Goal: Task Accomplishment & Management: Use online tool/utility

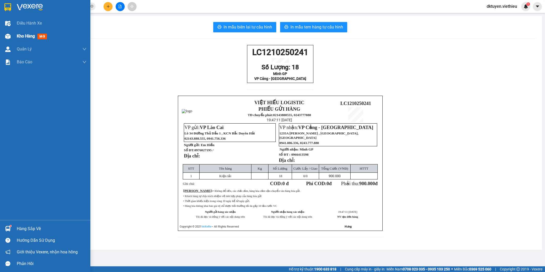
click at [33, 38] on span "Kho hàng" at bounding box center [26, 36] width 18 height 5
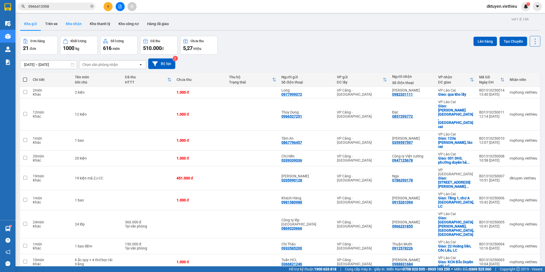
click at [79, 25] on button "Kho nhận" at bounding box center [74, 24] width 24 height 12
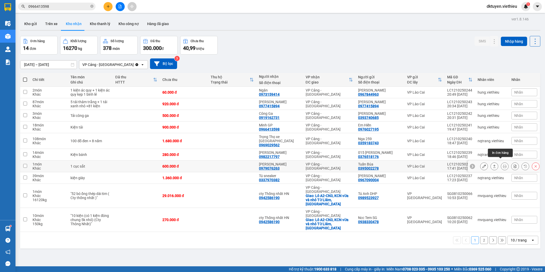
click at [503, 164] on icon at bounding box center [505, 166] width 4 height 4
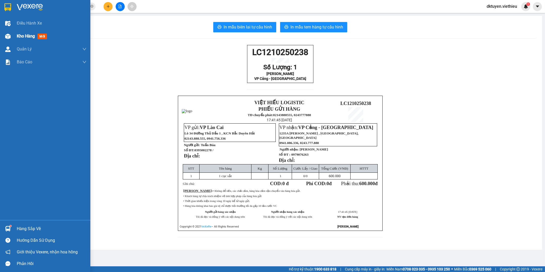
click at [21, 36] on span "Kho hàng" at bounding box center [26, 36] width 18 height 5
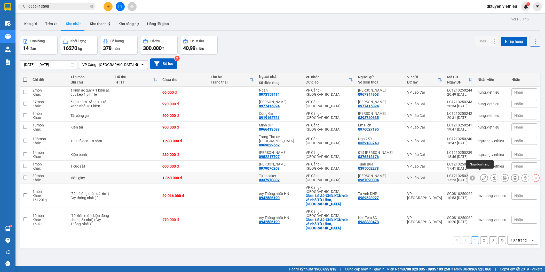
click at [482, 176] on icon at bounding box center [484, 178] width 4 height 4
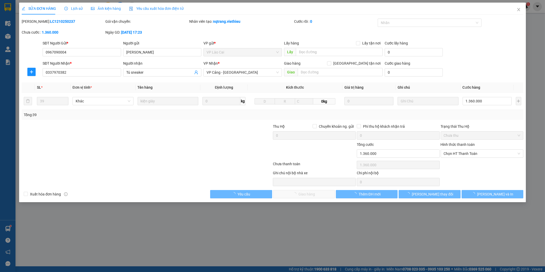
type input "0967090004"
type input "[PERSON_NAME]"
type input "0337970382"
type input "Tú sneaker"
type input "0"
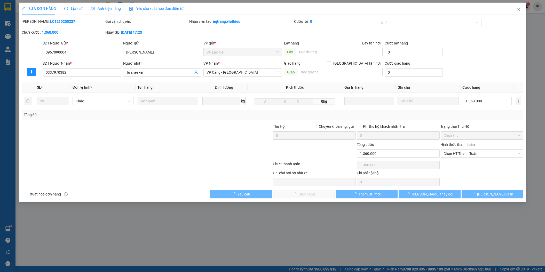
type input "1.360.000"
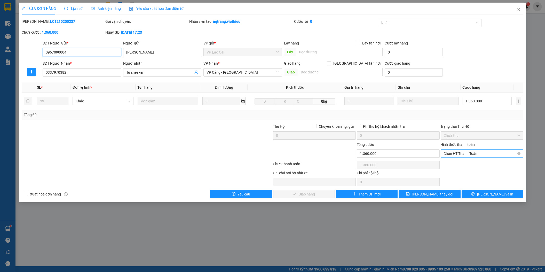
click at [467, 151] on span "Chọn HT Thanh Toán" at bounding box center [482, 153] width 77 height 8
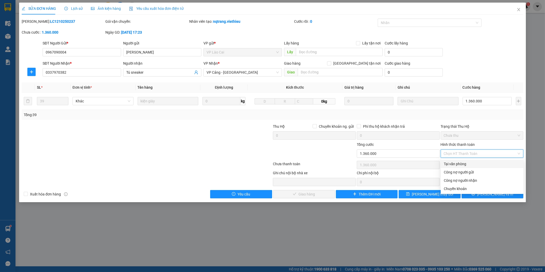
click at [464, 161] on div "Tại văn phòng" at bounding box center [482, 164] width 77 height 6
type input "0"
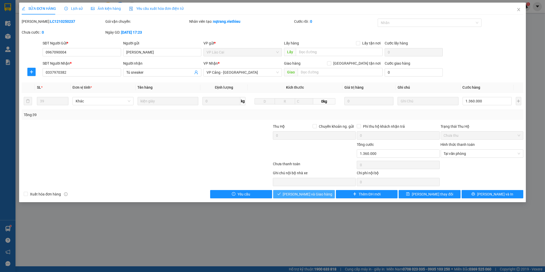
click at [326, 193] on button "[PERSON_NAME] và Giao hàng" at bounding box center [304, 194] width 62 height 8
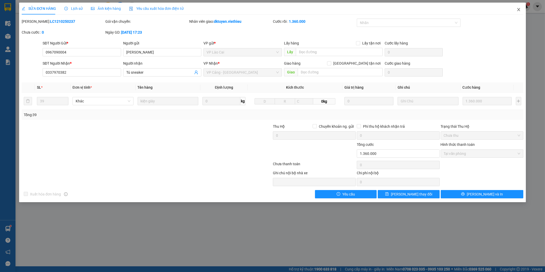
click at [520, 8] on icon "close" at bounding box center [518, 9] width 4 height 4
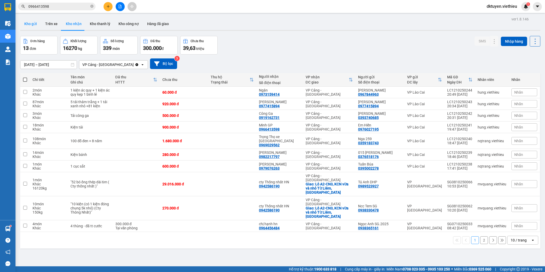
click at [38, 22] on button "Kho gửi" at bounding box center [30, 24] width 21 height 12
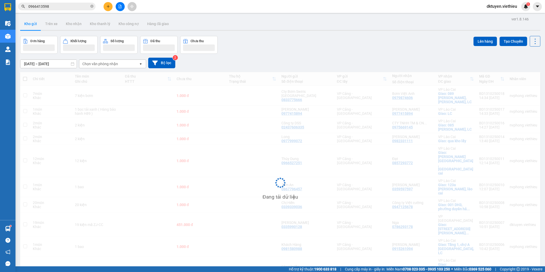
click at [101, 64] on div "Chọn văn phòng nhận" at bounding box center [100, 63] width 36 height 5
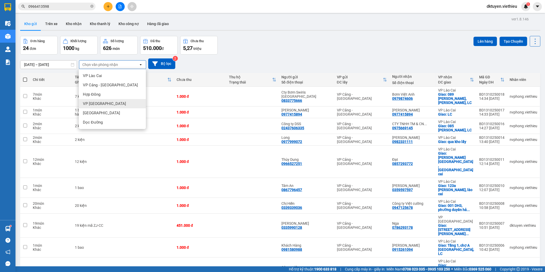
click at [107, 102] on div "VP [GEOGRAPHIC_DATA]" at bounding box center [112, 103] width 67 height 9
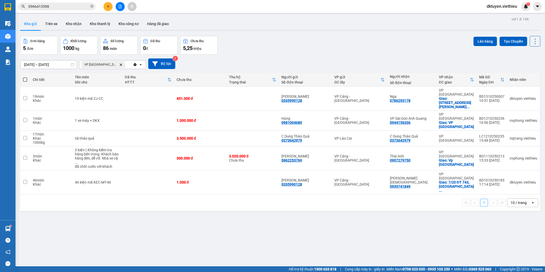
click at [135, 195] on div "ver 1.8.146 Kho gửi Trên xe Kho nhận Kho thanh lý Kho công nợ Hàng đã giao Đơn …" at bounding box center [280, 151] width 524 height 272
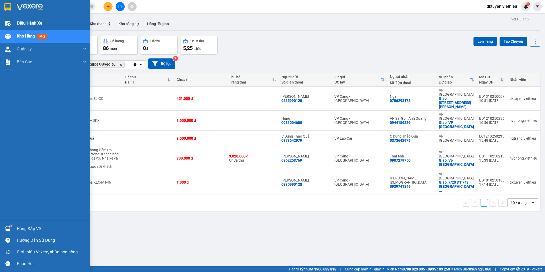
click at [17, 24] on span "Điều hành xe" at bounding box center [30, 23] width 26 height 6
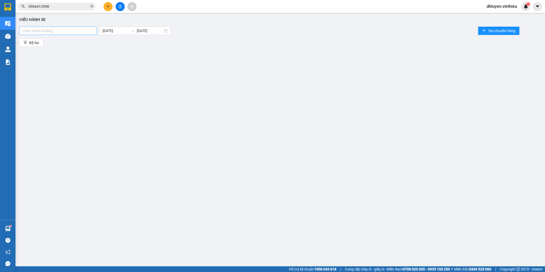
click at [68, 30] on div at bounding box center [58, 31] width 75 height 6
click at [141, 56] on div "Điều hành xe Chọn tuyến đường [DATE] [DATE] Tạo chuyến hàng Bộ lọc" at bounding box center [280, 133] width 524 height 236
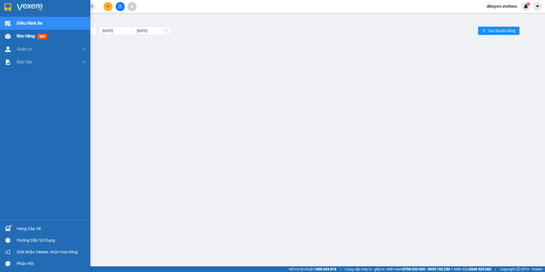
click at [27, 36] on span "Kho hàng" at bounding box center [26, 36] width 18 height 5
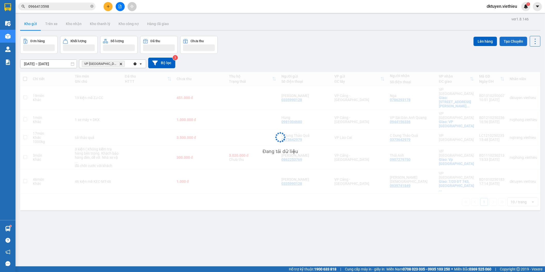
click at [508, 41] on button "Tạo Chuyến" at bounding box center [513, 41] width 28 height 9
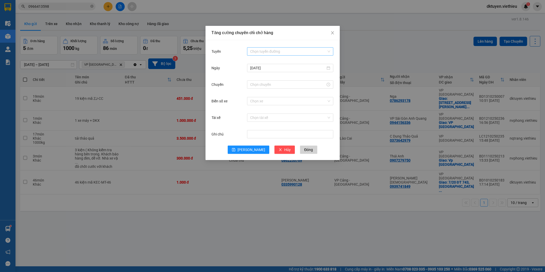
click at [285, 49] on input "Tuyến" at bounding box center [288, 51] width 76 height 8
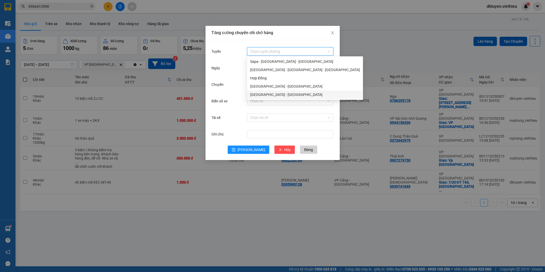
click at [279, 93] on div "[GEOGRAPHIC_DATA] - [GEOGRAPHIC_DATA]" at bounding box center [305, 95] width 110 height 6
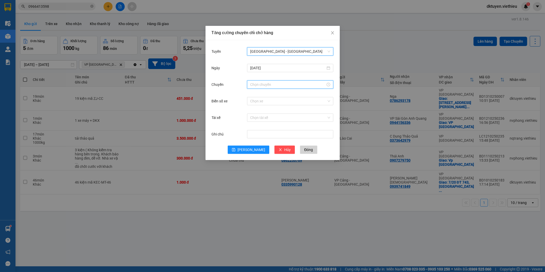
click at [272, 83] on input "Chuyến" at bounding box center [287, 85] width 75 height 6
click at [253, 107] on div "18" at bounding box center [254, 109] width 14 height 7
type input "18:00"
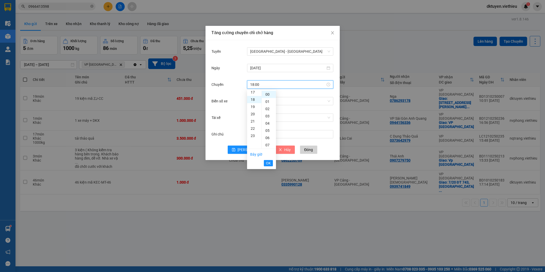
scroll to position [130, 0]
drag, startPoint x: 270, startPoint y: 161, endPoint x: 260, endPoint y: 157, distance: 11.1
click at [270, 161] on span "OK" at bounding box center [268, 163] width 5 height 6
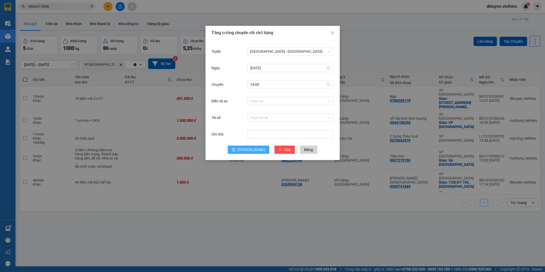
click at [251, 152] on span "[PERSON_NAME]" at bounding box center [251, 150] width 28 height 6
click at [331, 34] on icon "close" at bounding box center [332, 33] width 4 height 4
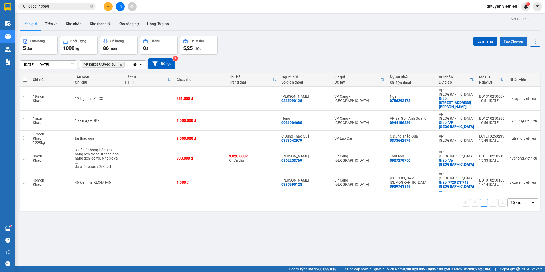
click at [501, 42] on button "Tạo Chuyến" at bounding box center [513, 41] width 28 height 9
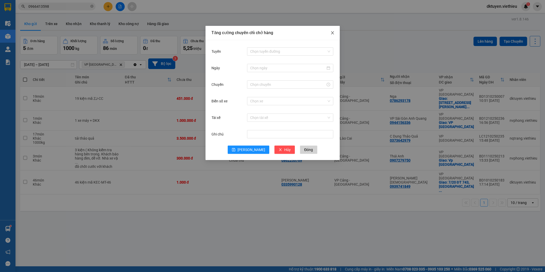
click at [333, 34] on icon "close" at bounding box center [332, 33] width 4 height 4
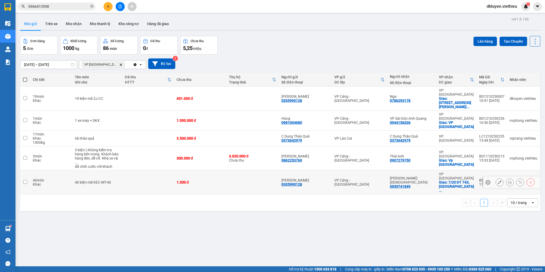
click at [23, 180] on input "checkbox" at bounding box center [25, 182] width 4 height 4
checkbox input "true"
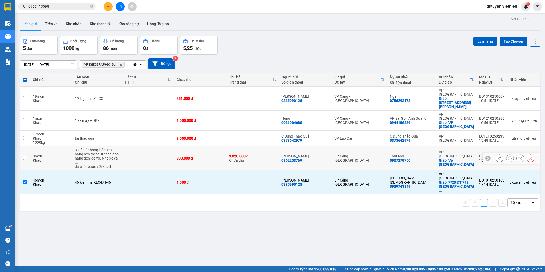
click at [24, 156] on input "checkbox" at bounding box center [25, 158] width 4 height 4
checkbox input "true"
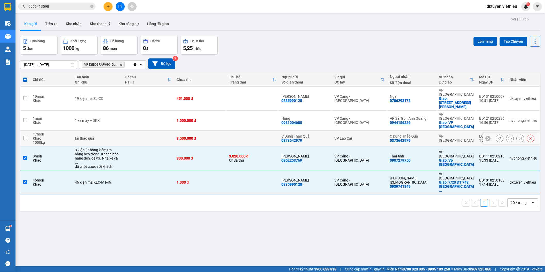
click at [25, 136] on input "checkbox" at bounding box center [25, 138] width 4 height 4
checkbox input "true"
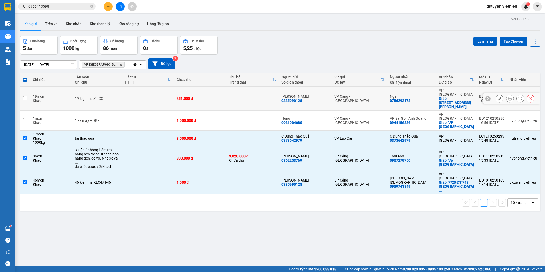
click at [26, 96] on input "checkbox" at bounding box center [25, 98] width 4 height 4
checkbox input "true"
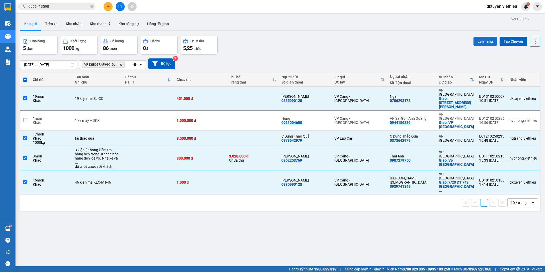
click at [482, 39] on button "Lên hàng" at bounding box center [484, 41] width 23 height 9
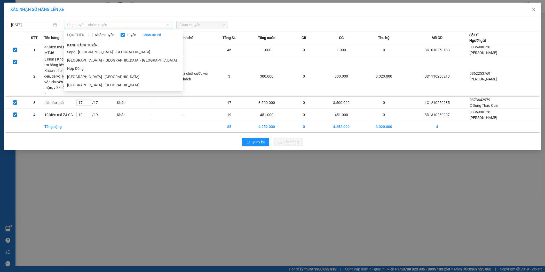
click at [85, 25] on span "Chọn tuyến - nhóm tuyến" at bounding box center [118, 25] width 102 height 8
drag, startPoint x: 88, startPoint y: 84, endPoint x: 166, endPoint y: 52, distance: 84.0
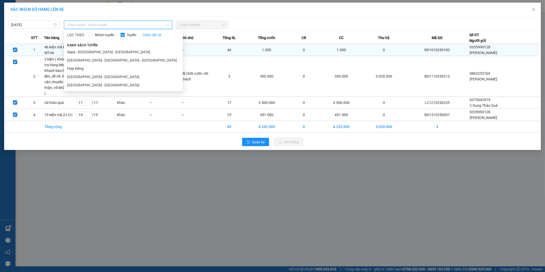
click at [89, 84] on li "[GEOGRAPHIC_DATA] - [GEOGRAPHIC_DATA]" at bounding box center [123, 85] width 119 height 8
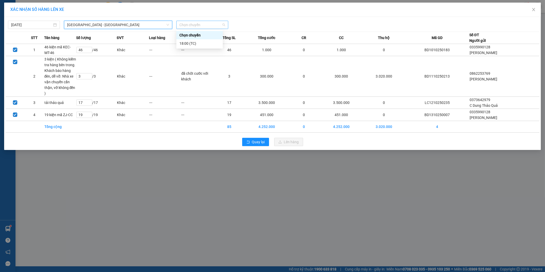
click at [198, 26] on span "Chọn chuyến" at bounding box center [202, 25] width 46 height 8
click at [198, 43] on div "18:00 (TC)" at bounding box center [199, 44] width 40 height 6
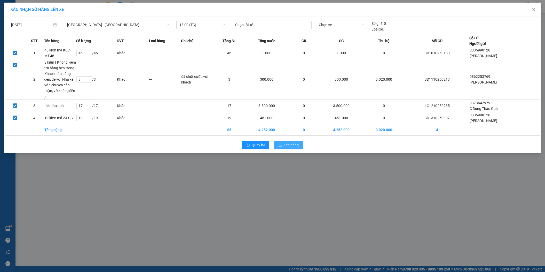
click at [290, 142] on span "Lên hàng" at bounding box center [291, 145] width 15 height 6
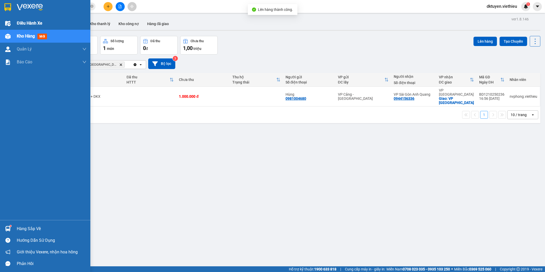
click at [21, 23] on span "Điều hành xe" at bounding box center [30, 23] width 26 height 6
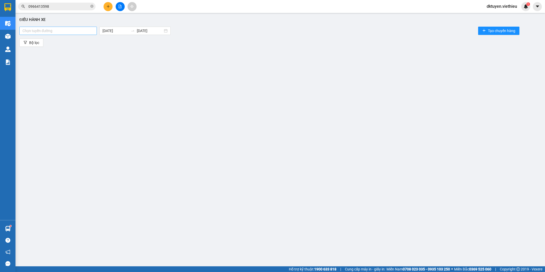
click at [86, 31] on div at bounding box center [58, 31] width 75 height 6
click at [53, 28] on div at bounding box center [58, 31] width 75 height 6
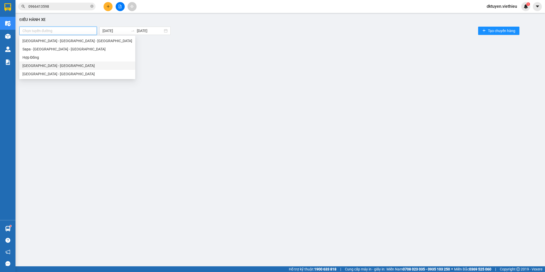
click at [46, 67] on div "[GEOGRAPHIC_DATA] - [GEOGRAPHIC_DATA]" at bounding box center [77, 66] width 110 height 6
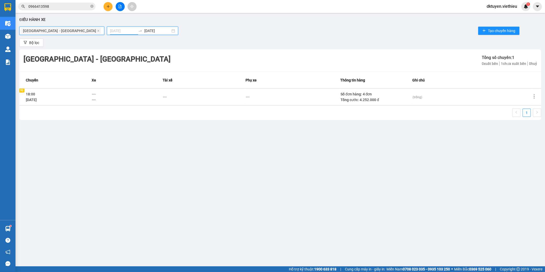
click at [110, 30] on input "[DATE]" at bounding box center [123, 31] width 26 height 6
type input "[DATE]"
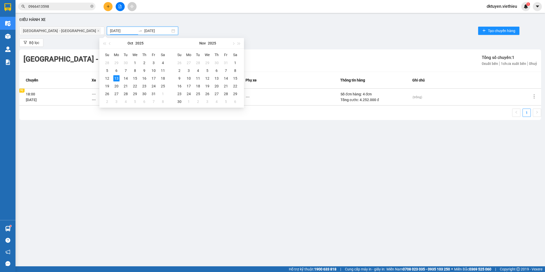
click at [420, 100] on td "(trống)" at bounding box center [471, 96] width 119 height 17
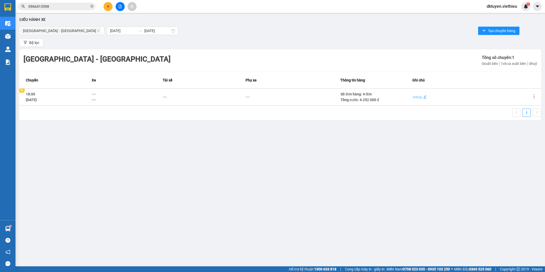
click at [421, 98] on span "(trống)" at bounding box center [417, 97] width 10 height 4
click at [422, 97] on textarea at bounding box center [472, 96] width 118 height 8
type textarea "G"
type textarea "Gu"
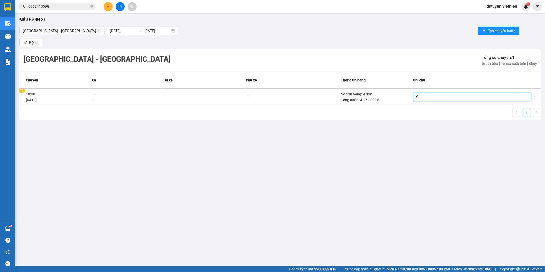
type textarea "Gu"
type textarea "Gui"
type textarea "Gưi"
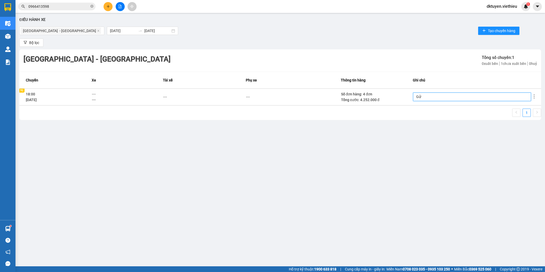
type textarea "Gửi"
type textarea "Gửi g"
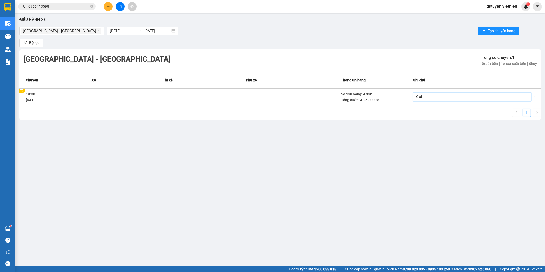
type textarea "Gửi g"
type textarea "Gửi gh"
type textarea "Gửi ghe"
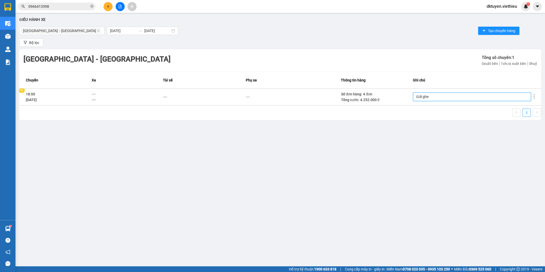
type textarea "Gửi ghep"
type textarea "Gửi ghép"
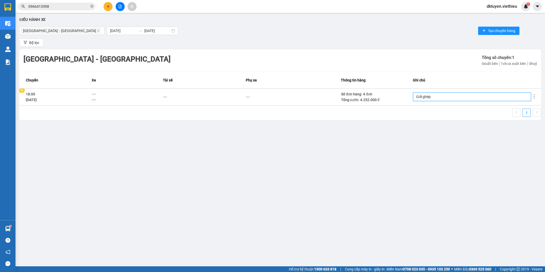
type textarea "Gửi ghép"
type textarea "Gửi ghép t"
type textarea "Gửi ghép ta"
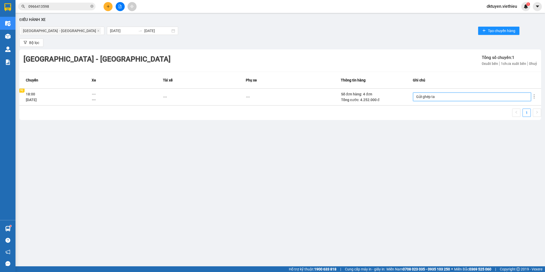
type textarea "Gửi ghép tau"
type textarea "Gửi ghép tàu"
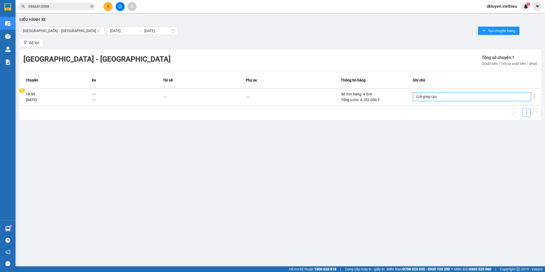
type textarea "Gửi ghép tàu"
type textarea "Gửi ghép tàu n"
type textarea "Gửi ghép tàu ng"
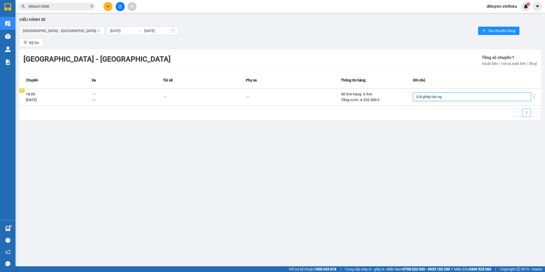
type textarea "Gửi ghép tàu nga"
type textarea "Gửi ghép tàu ngày"
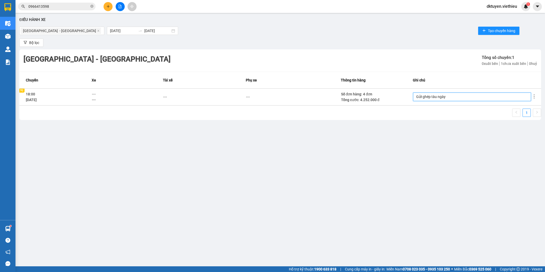
type textarea "Gửi ghép tàu ngày"
type textarea "Gửi ghép tàu ngày 1"
type textarea "Gửi ghép tàu ngày 13"
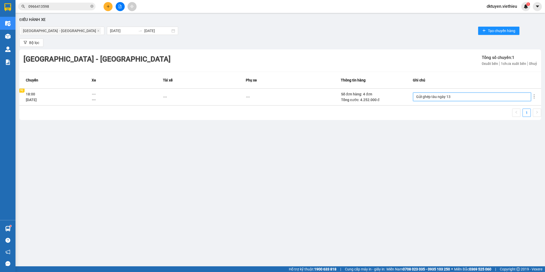
type textarea "Gửi ghép tàu ngày 13/"
type textarea "Gửi ghép tàu ngày 13/1"
type textarea "Gửi ghép tàu ngày 13/10"
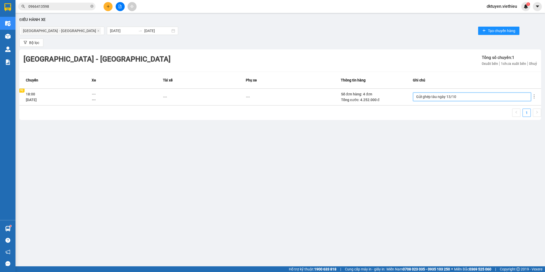
type textarea "Gửi ghép tàu ngày 13/10"
click at [481, 129] on div "Điều hành xe [GEOGRAPHIC_DATA] - [GEOGRAPHIC_DATA] [DATE] [DATE] Tạo chuyến hàn…" at bounding box center [280, 133] width 524 height 236
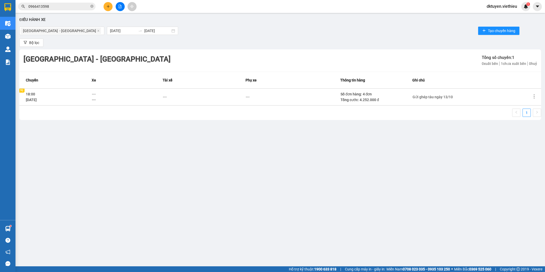
click at [532, 96] on icon "more" at bounding box center [533, 96] width 5 height 5
click at [524, 117] on span "Xem phơi" at bounding box center [520, 118] width 15 height 4
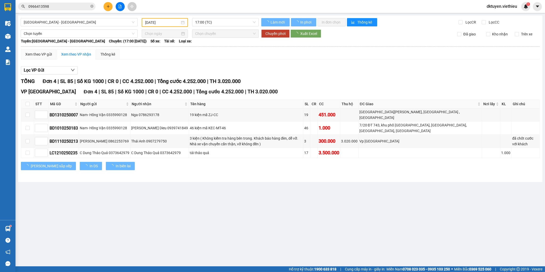
type input "[DATE]"
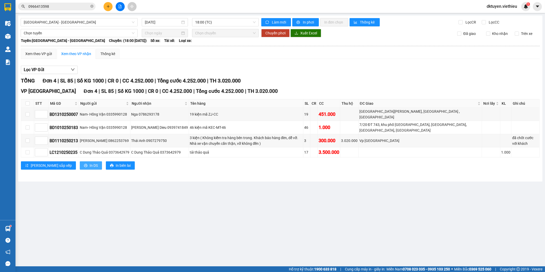
click at [90, 162] on span "In DS" at bounding box center [94, 165] width 8 height 6
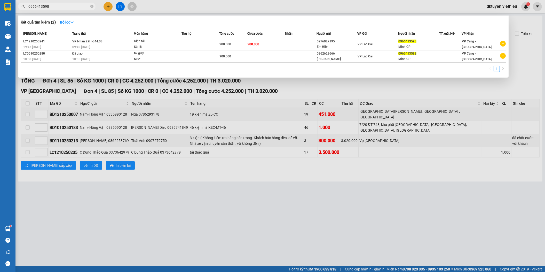
drag, startPoint x: 46, startPoint y: 7, endPoint x: 40, endPoint y: 6, distance: 6.2
click at [40, 6] on input "0966413598" at bounding box center [58, 7] width 61 height 6
drag, startPoint x: 58, startPoint y: 9, endPoint x: -6, endPoint y: -1, distance: 64.1
click at [0, 0] on html "Kết quả tìm kiếm ( 2 ) Bộ lọc Mã ĐH Trạng thái Món hàng Thu hộ Tổng cước Chưa c…" at bounding box center [272, 136] width 545 height 272
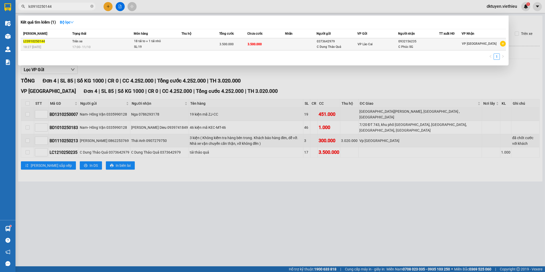
type input "lc0910250144"
click at [251, 45] on span "3.500.000" at bounding box center [255, 44] width 14 height 4
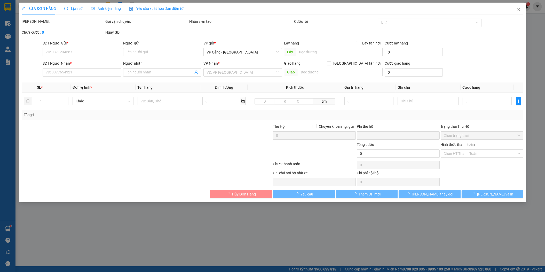
type input "0373642979"
type input "C Dung Thảo Quả"
type input "0932156235"
type input "C Phúc SG"
type input "0"
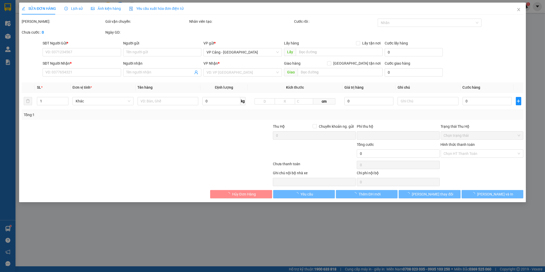
type input "3.500.000"
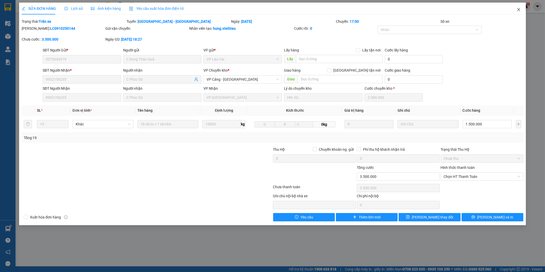
click at [522, 10] on span "Close" at bounding box center [518, 10] width 14 height 14
